Goal: Communication & Community: Ask a question

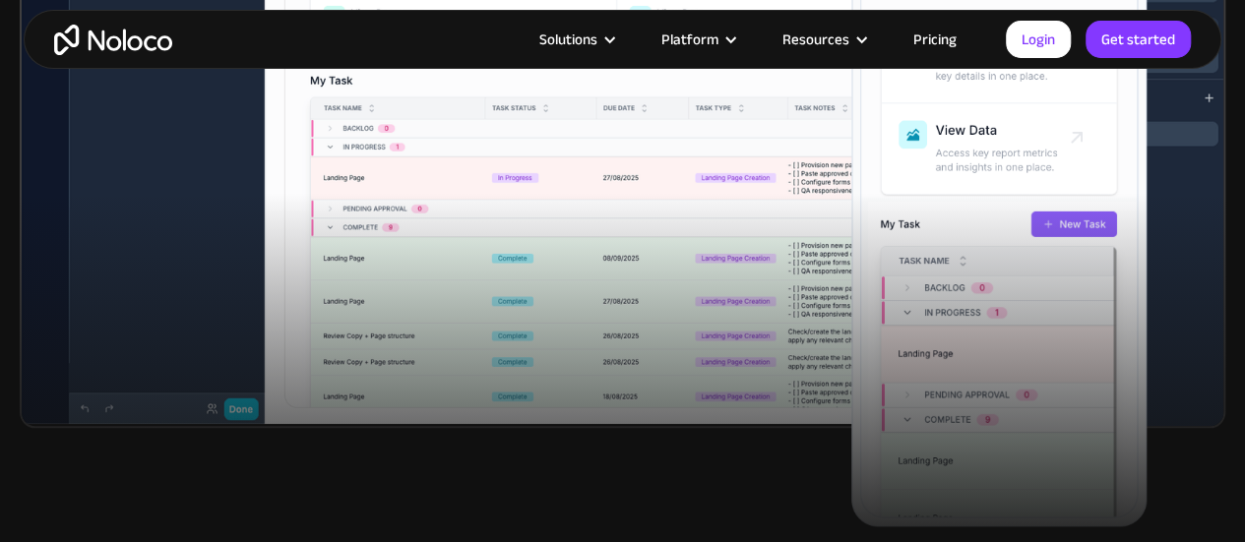
scroll to position [925, 0]
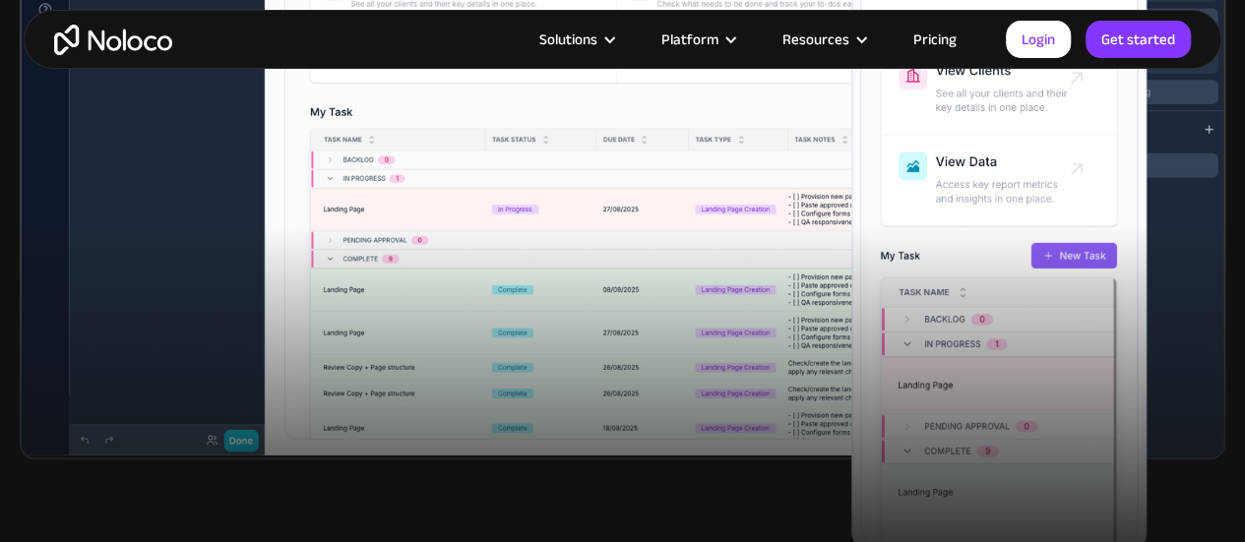
click at [941, 39] on link "Pricing" at bounding box center [935, 40] width 92 height 26
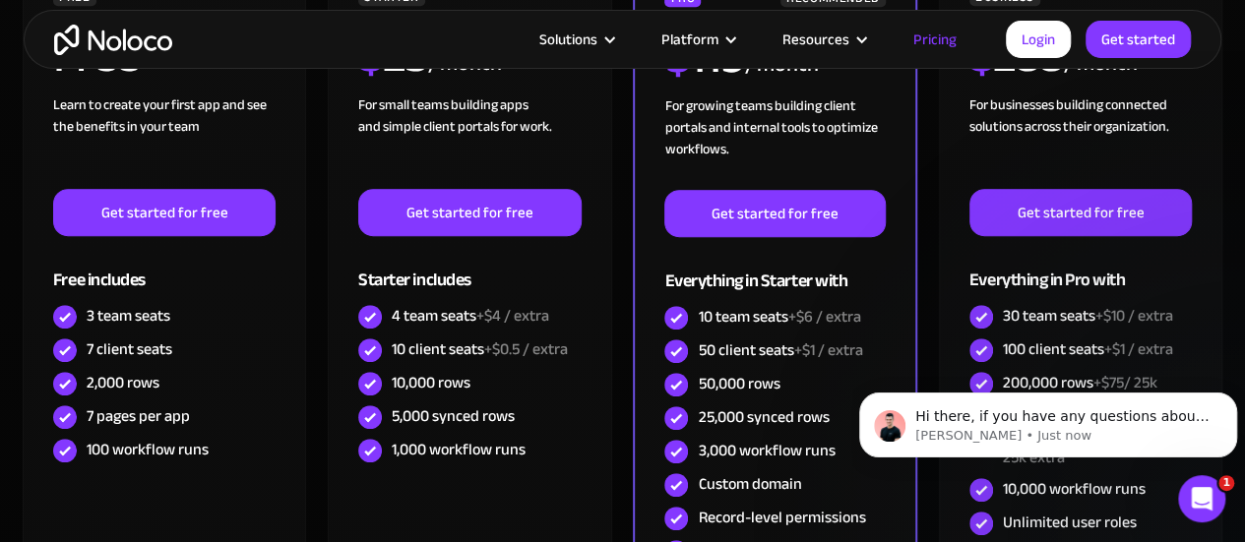
scroll to position [578, 0]
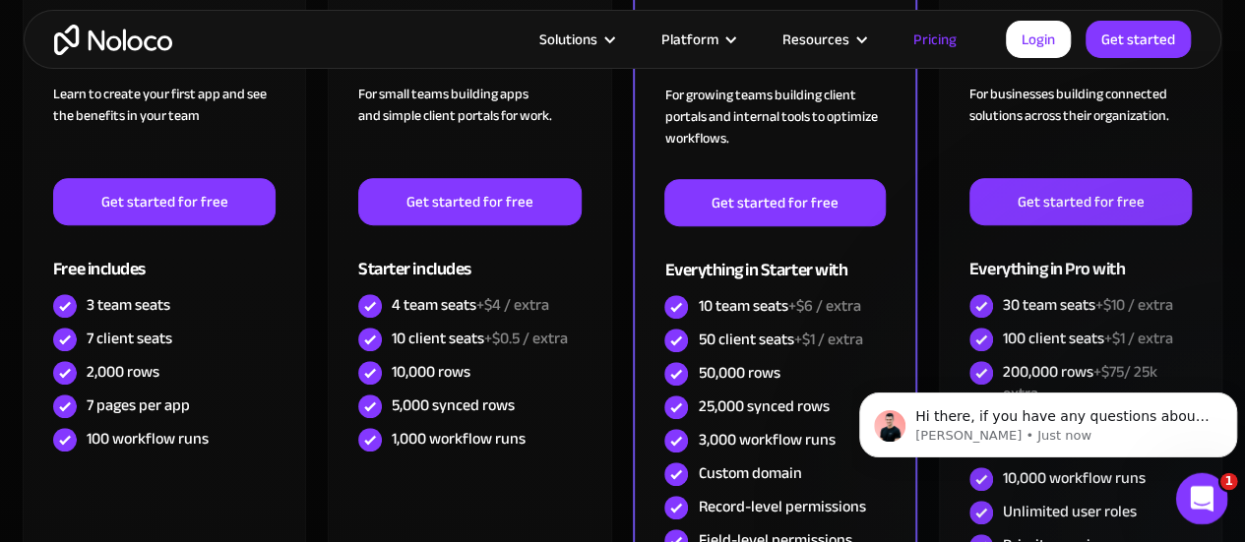
click at [1196, 508] on div "Open Intercom Messenger" at bounding box center [1198, 495] width 65 height 65
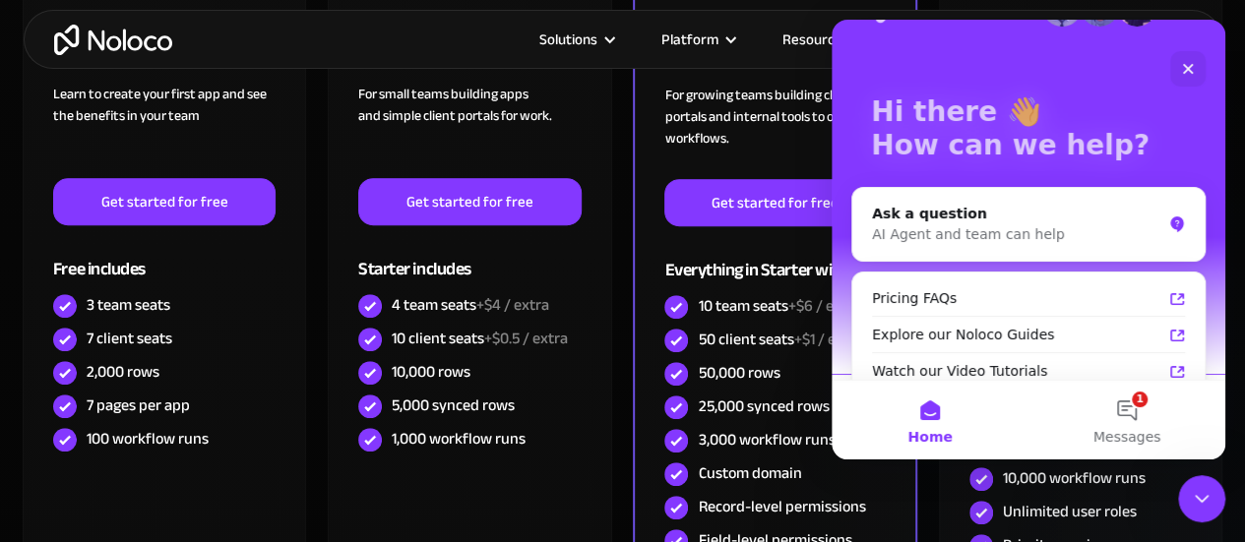
scroll to position [59, 0]
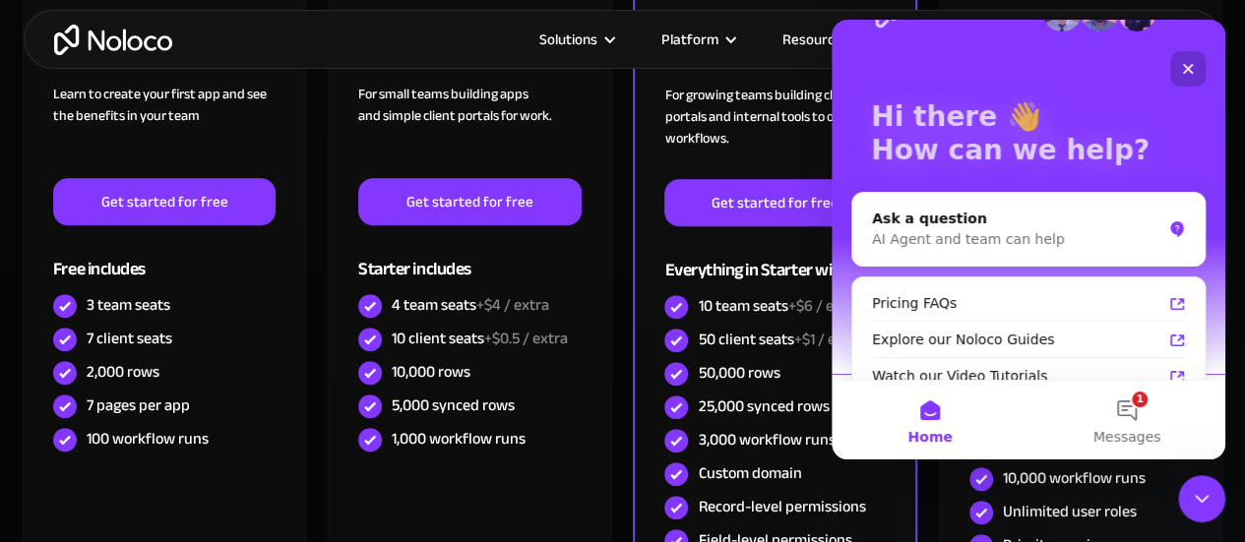
click at [1191, 73] on icon "Close" at bounding box center [1188, 69] width 11 height 11
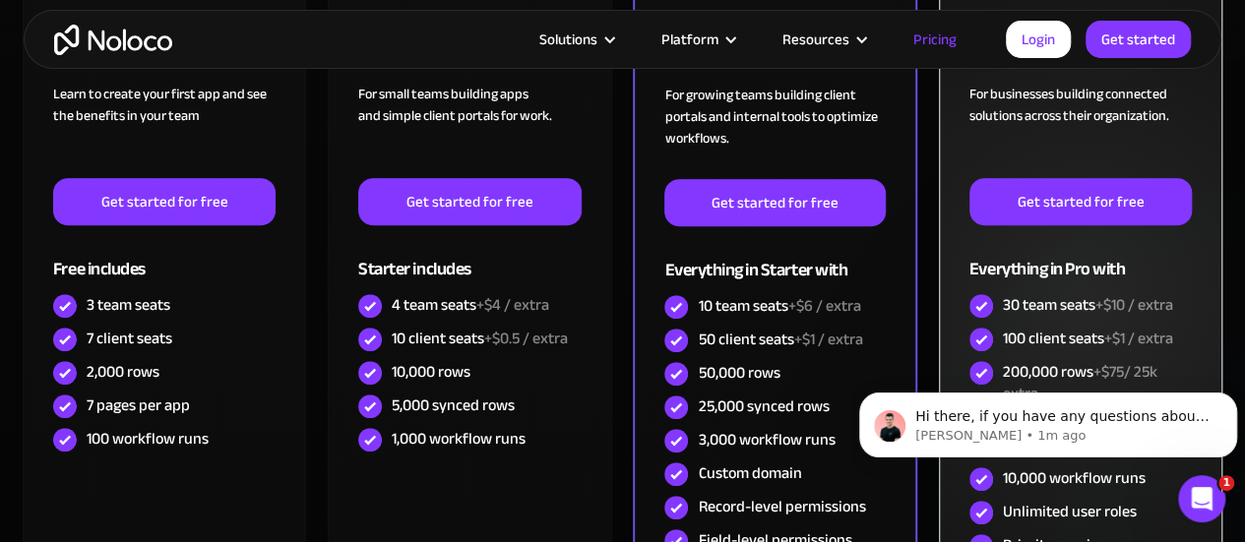
scroll to position [0, 0]
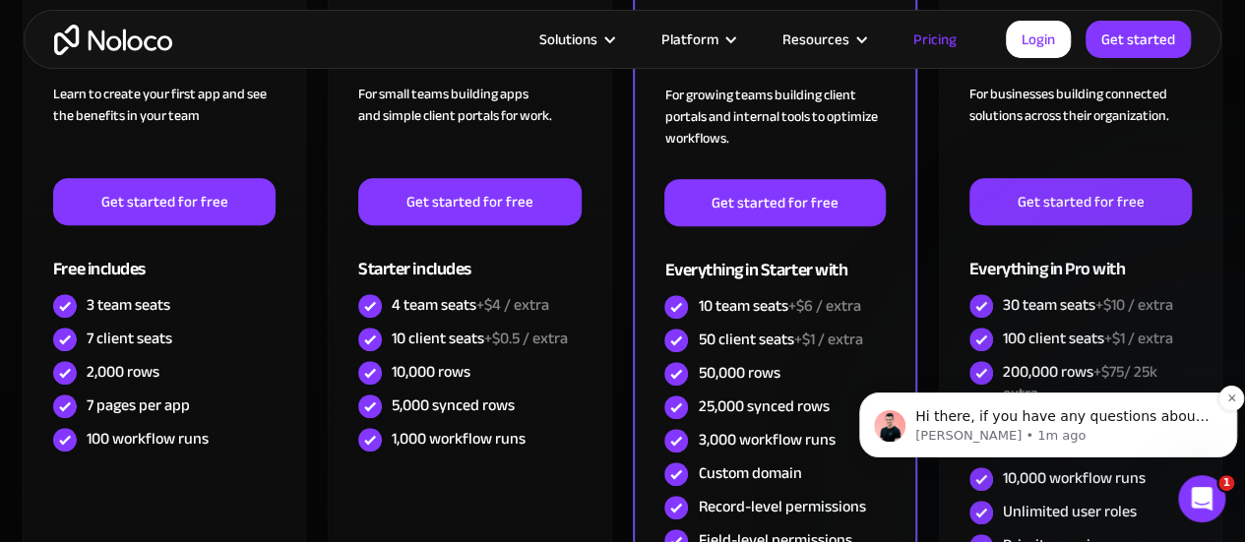
click at [1109, 419] on p "Hi there, if you have any questions about our pricing, just let us know! [GEOGR…" at bounding box center [1063, 417] width 297 height 20
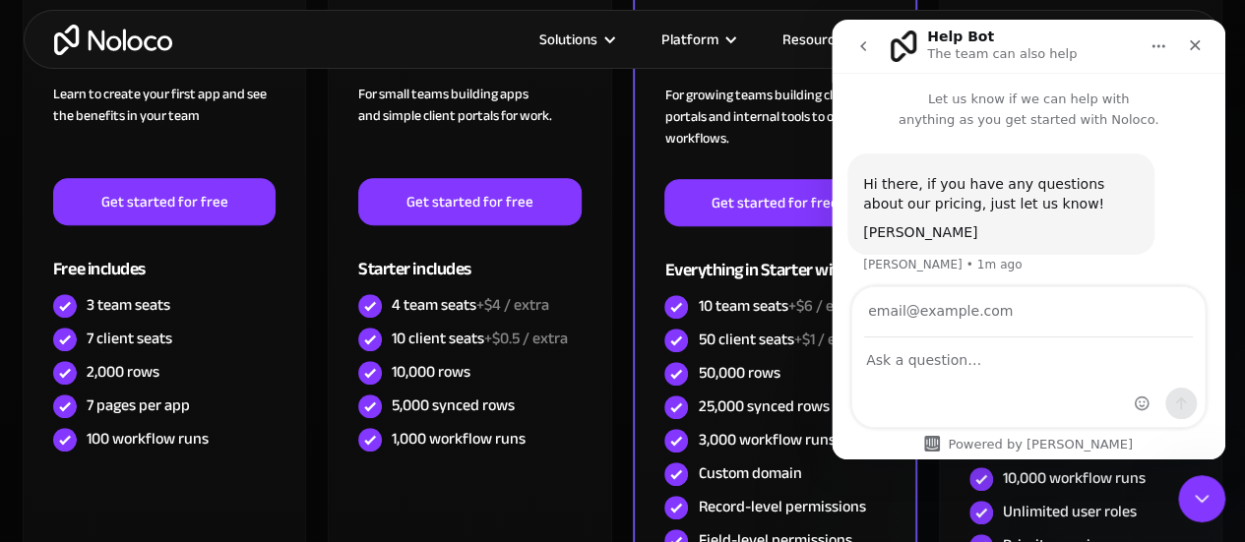
scroll to position [7, 0]
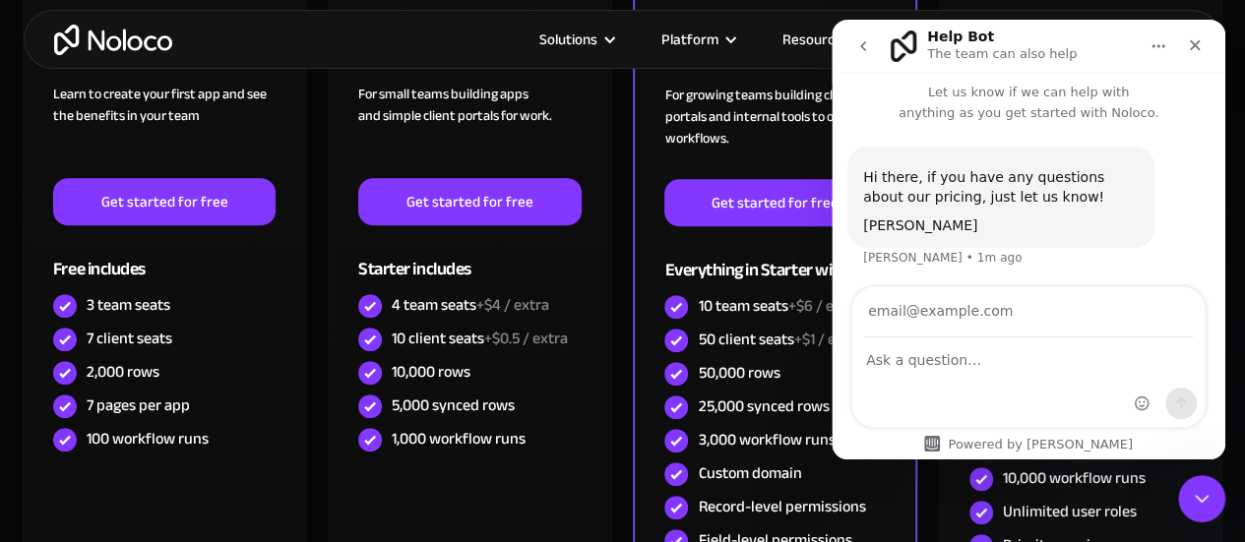
click at [1025, 373] on div "Intercom messenger" at bounding box center [1028, 382] width 352 height 89
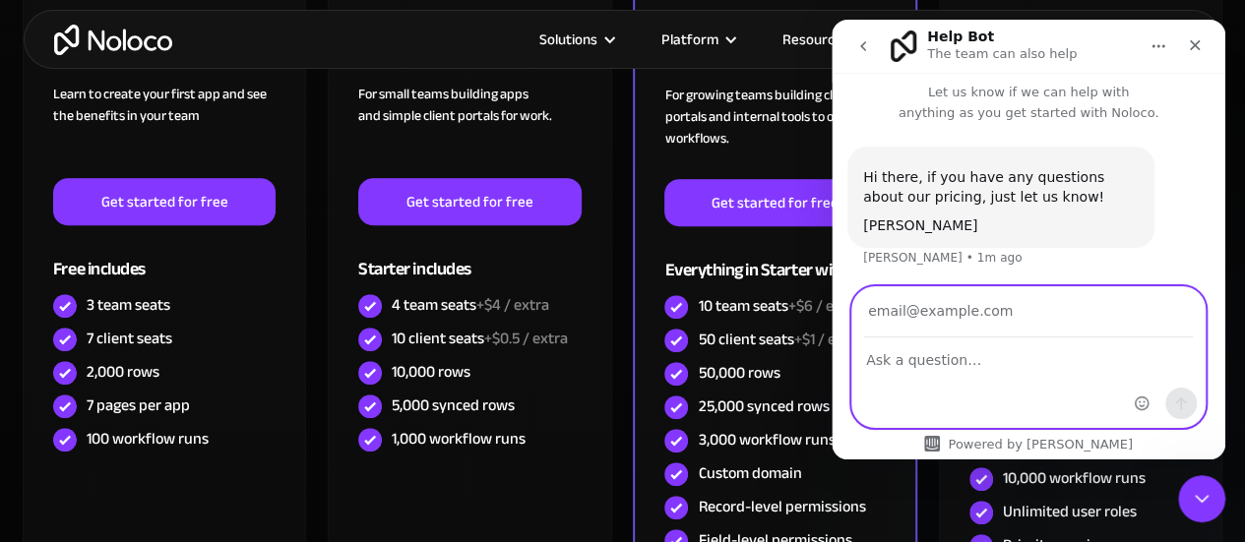
click at [948, 367] on textarea "Ask a question…" at bounding box center [1028, 354] width 352 height 33
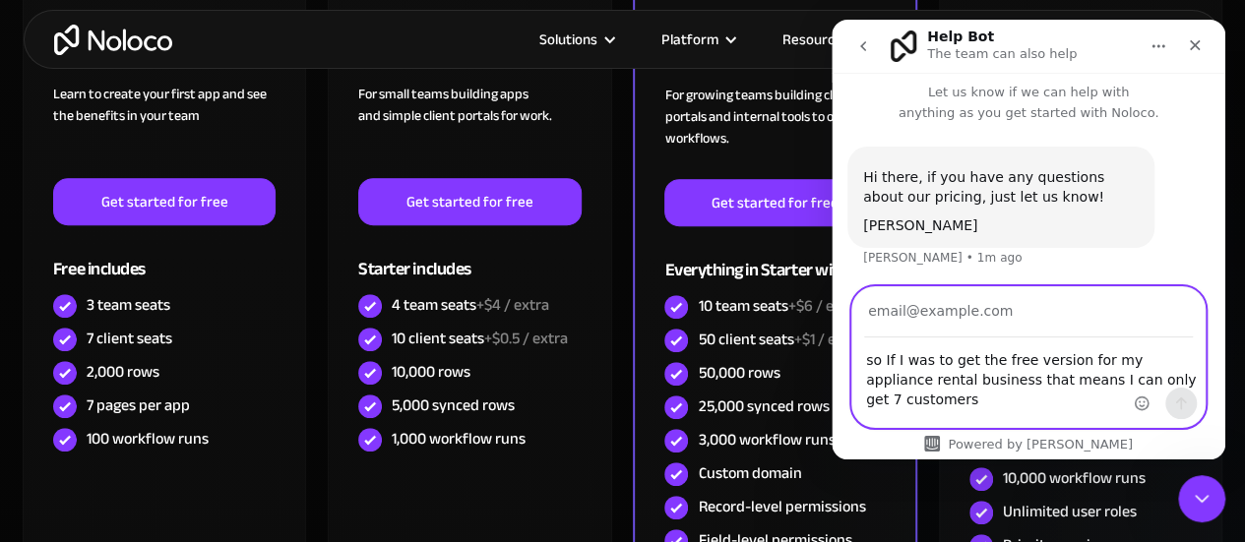
type textarea "so If I was to get the free version for my appliance rental business that means…"
click at [917, 319] on input "Your email" at bounding box center [1028, 312] width 329 height 50
type input "[EMAIL_ADDRESS][DOMAIN_NAME]"
click at [1187, 406] on icon "Send a message…" at bounding box center [1181, 404] width 16 height 16
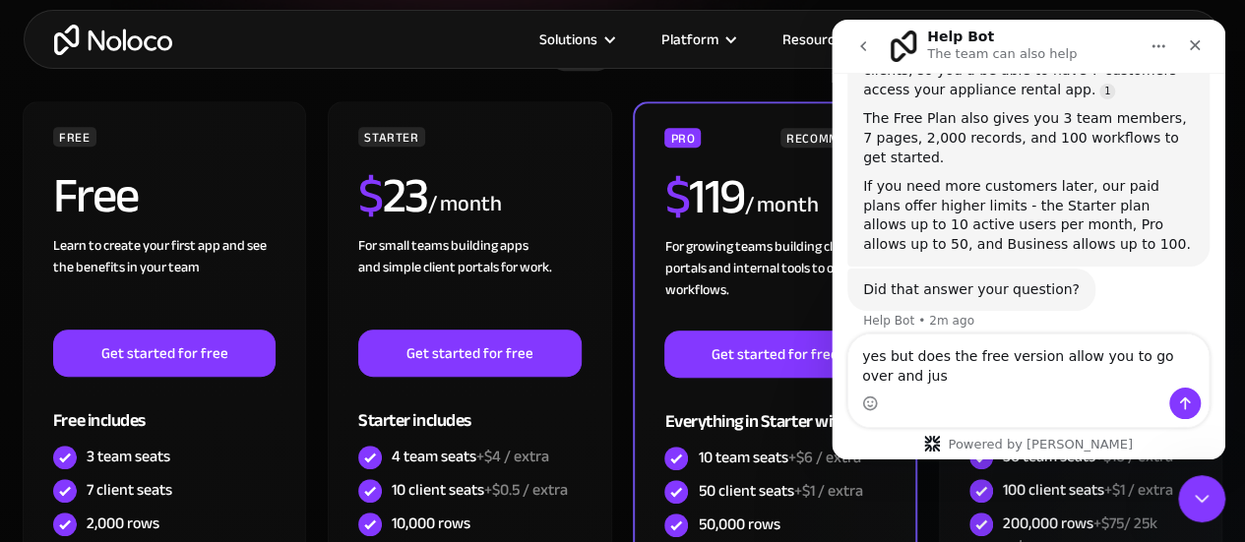
scroll to position [354, 0]
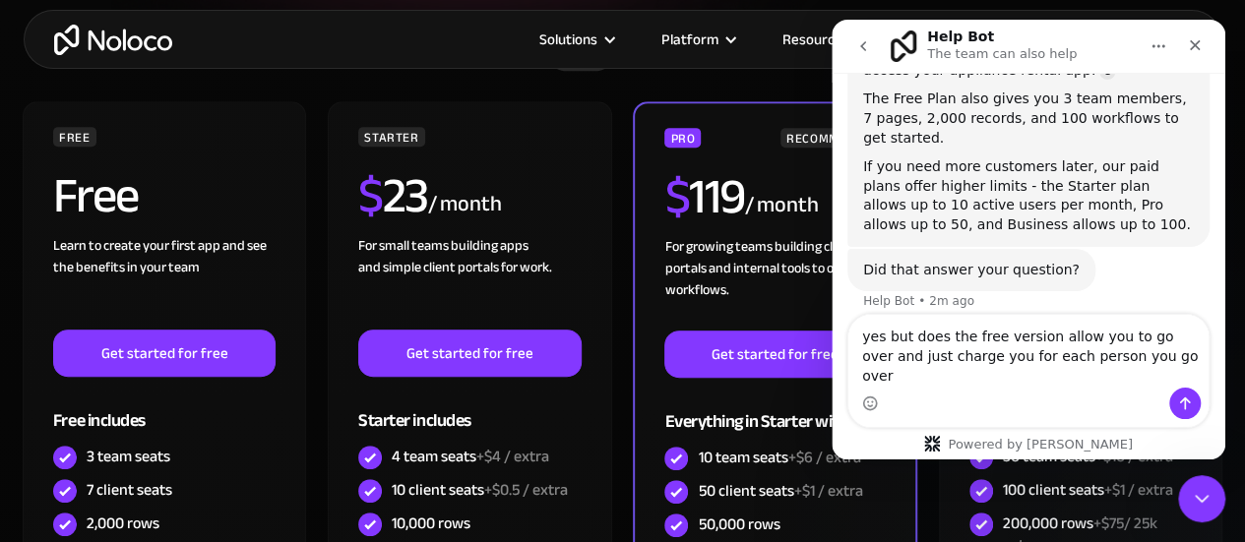
type textarea "yes but does the free version allow you to go over and just charge you for each…"
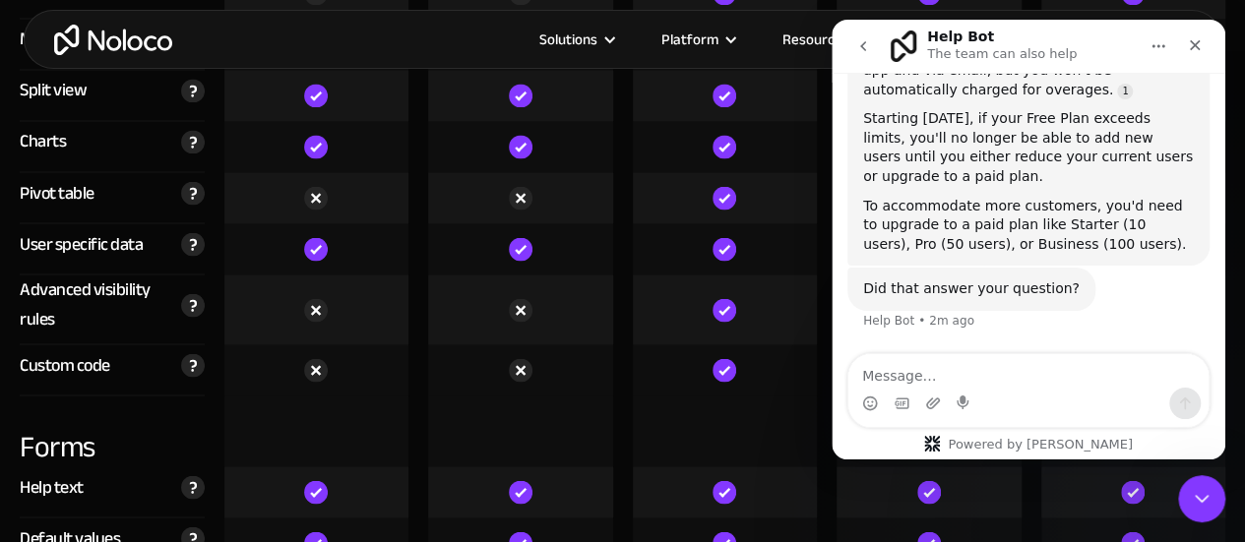
scroll to position [5448, 0]
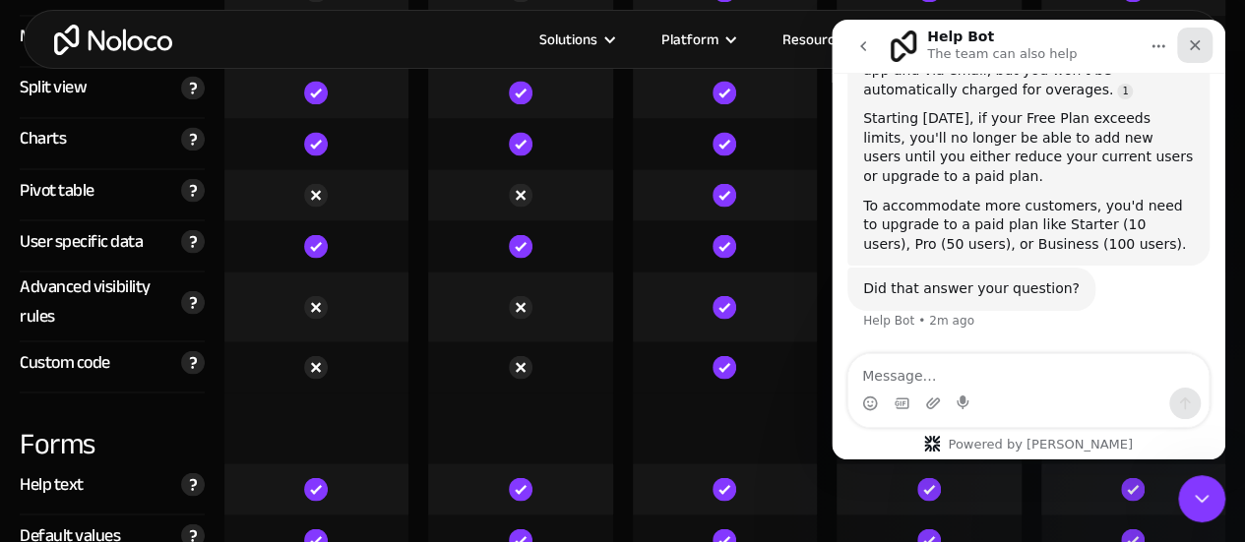
click at [1199, 42] on icon "Close" at bounding box center [1195, 45] width 16 height 16
